Goal: Task Accomplishment & Management: Use online tool/utility

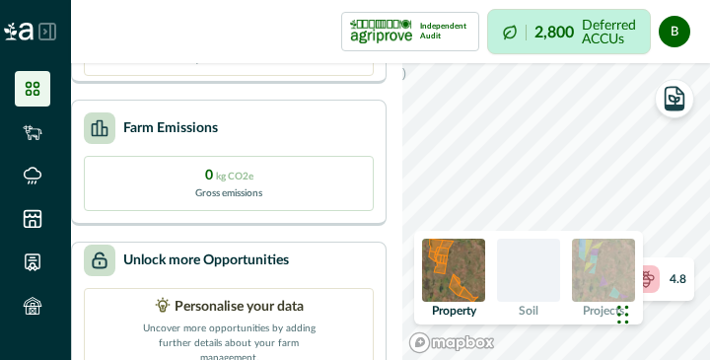
scroll to position [592, 0]
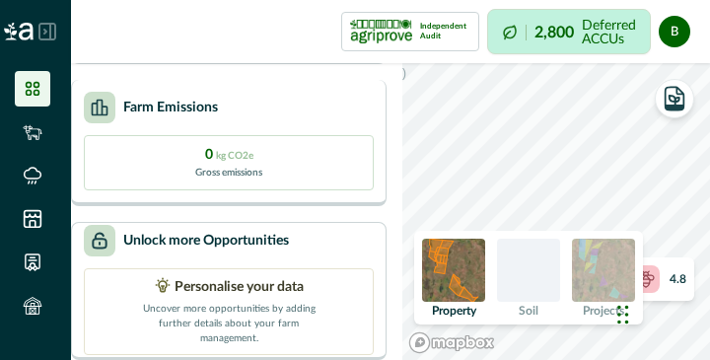
click at [220, 166] on p "Gross emissions" at bounding box center [228, 173] width 67 height 15
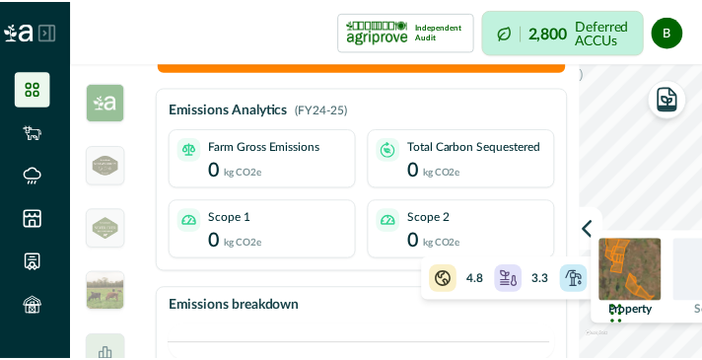
scroll to position [0, 0]
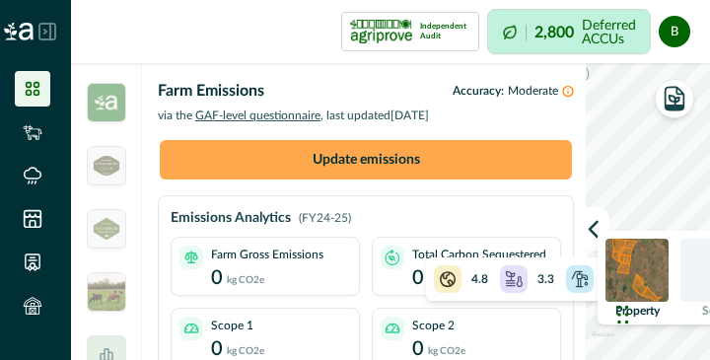
click at [309, 161] on button "Update emissions" at bounding box center [366, 159] width 412 height 39
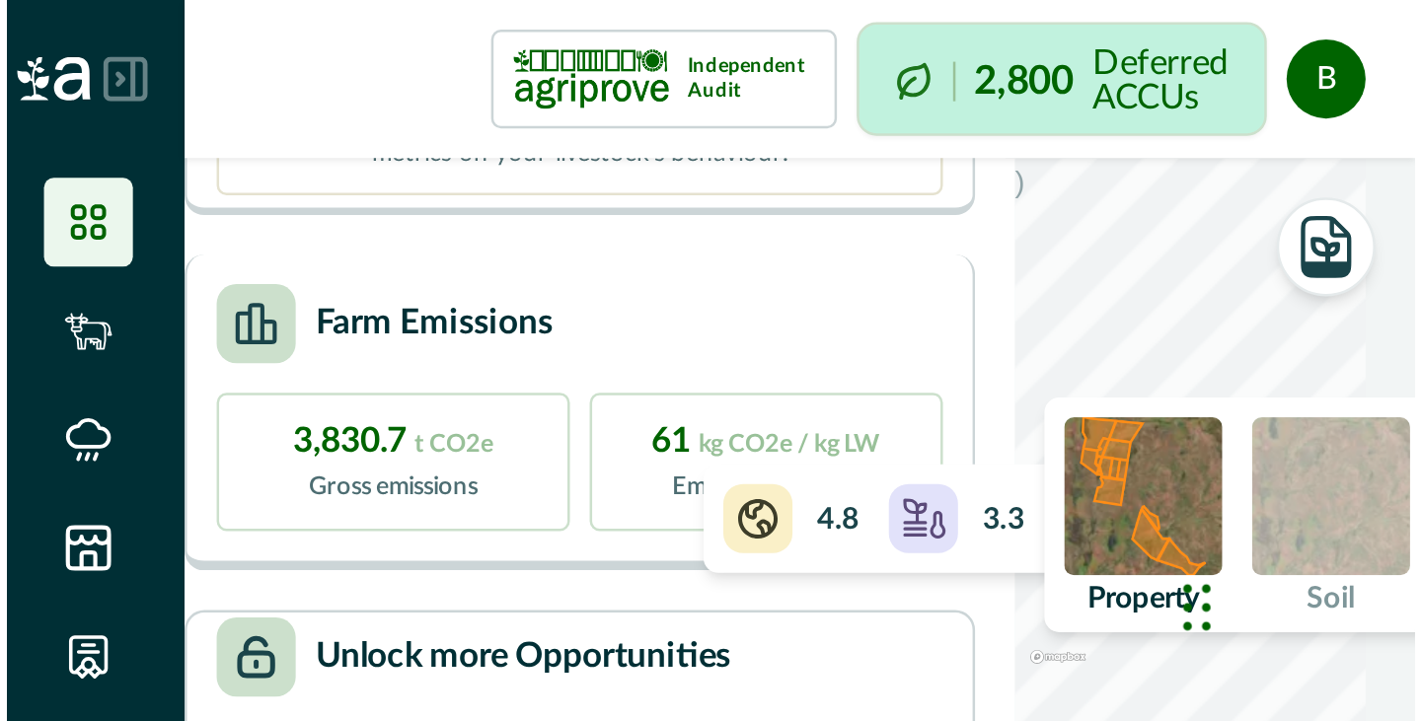
scroll to position [552, 0]
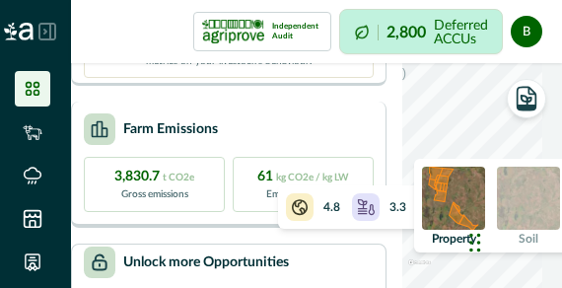
drag, startPoint x: 339, startPoint y: 160, endPoint x: 285, endPoint y: 158, distance: 54.3
click at [285, 145] on div "Farm Emissions" at bounding box center [229, 129] width 290 height 32
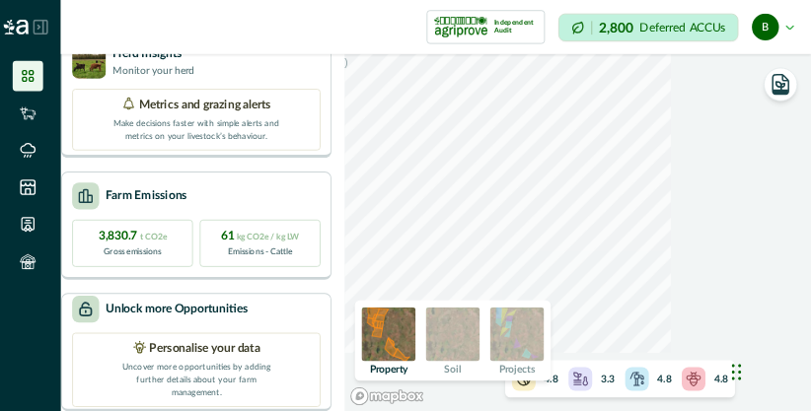
scroll to position [483, 0]
